Goal: Task Accomplishment & Management: Manage account settings

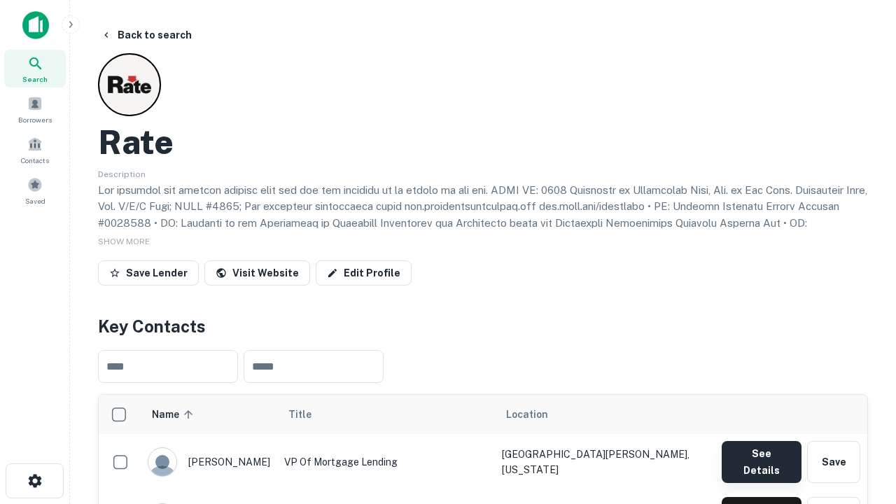
click at [761, 455] on button "See Details" at bounding box center [761, 462] width 80 height 42
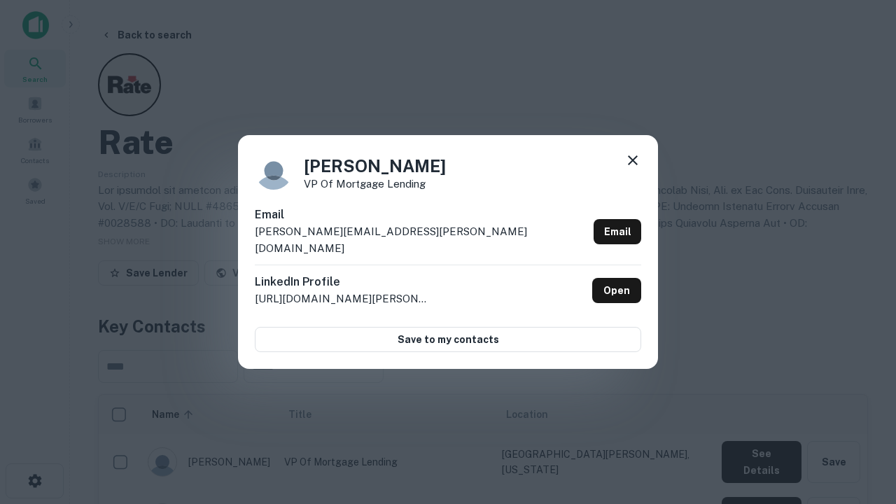
click at [633, 169] on icon at bounding box center [632, 160] width 17 height 17
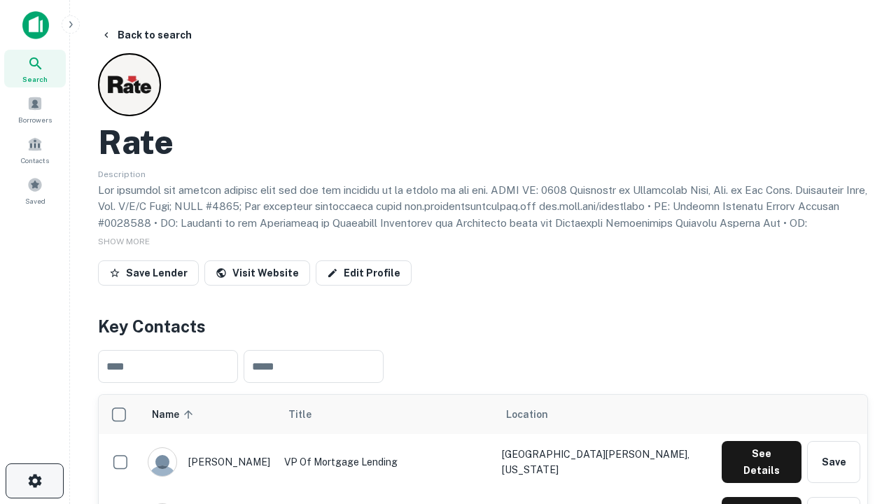
click at [34, 481] on icon "button" at bounding box center [35, 480] width 17 height 17
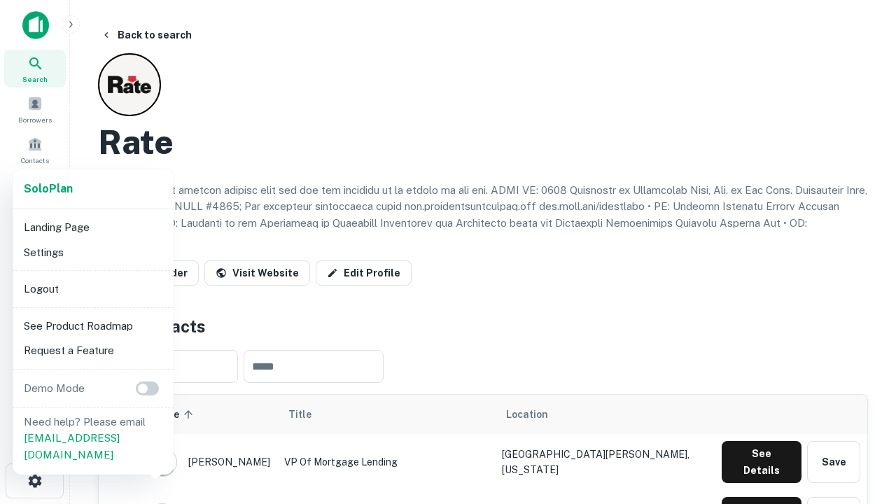
click at [92, 288] on li "Logout" at bounding box center [93, 288] width 150 height 25
